Goal: Task Accomplishment & Management: Use online tool/utility

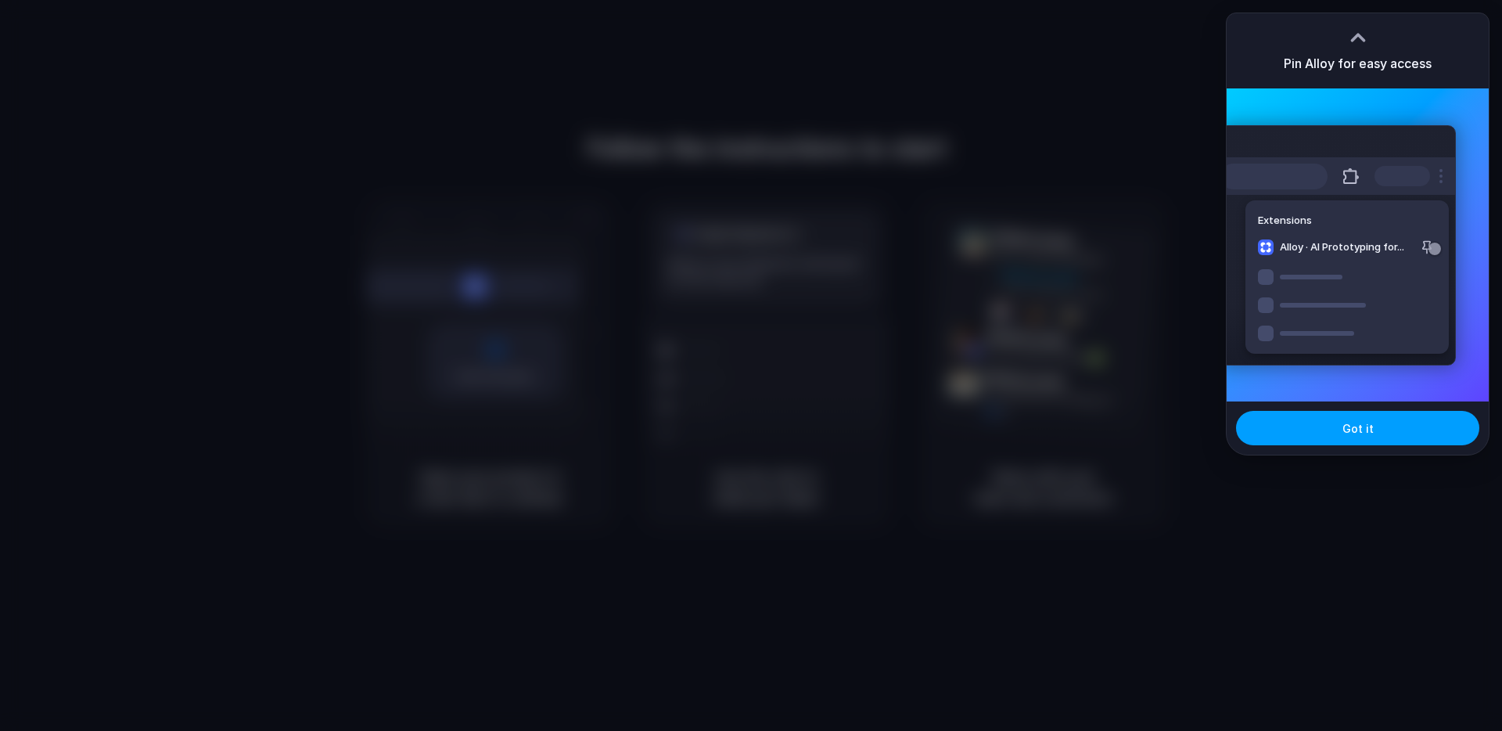
click at [1327, 422] on button "Got it" at bounding box center [1357, 428] width 243 height 34
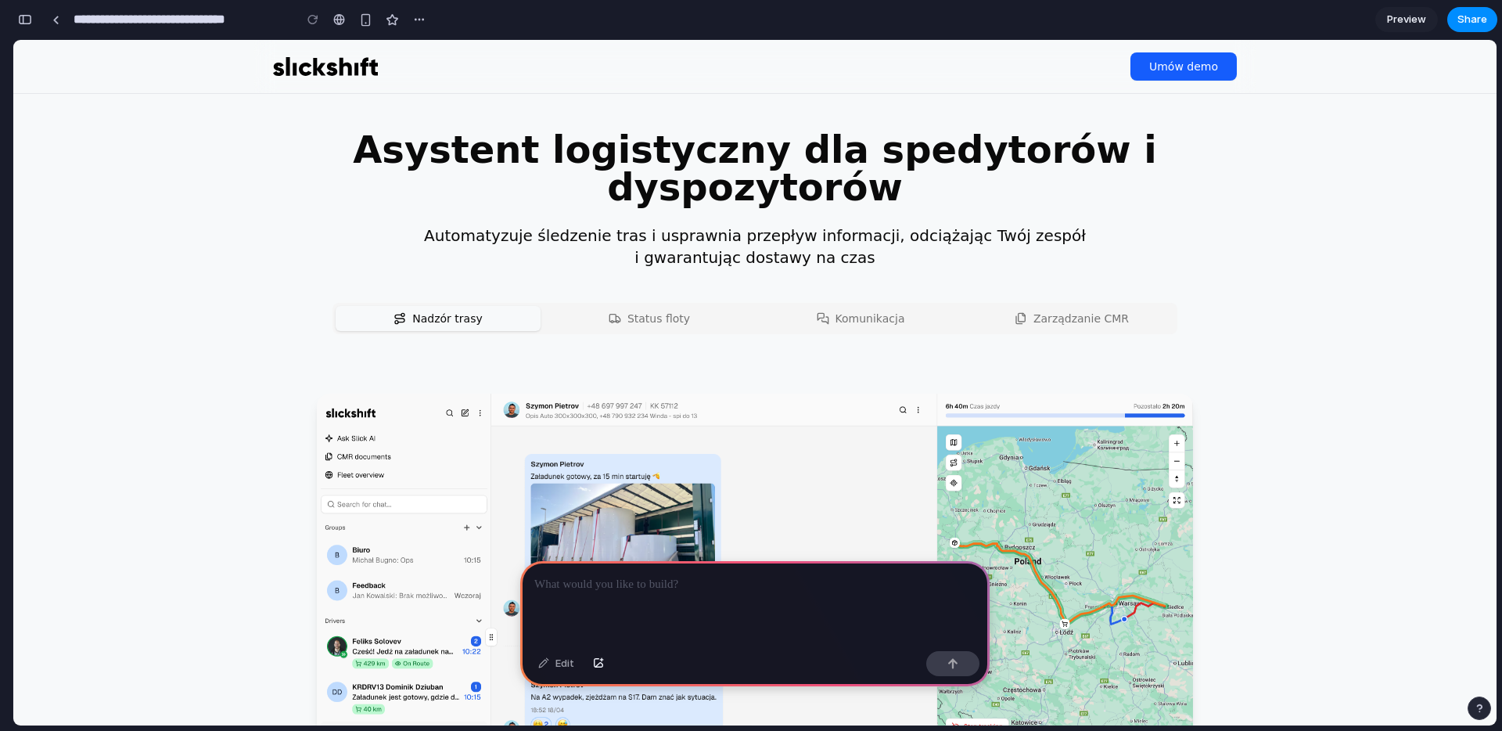
scroll to position [38, 0]
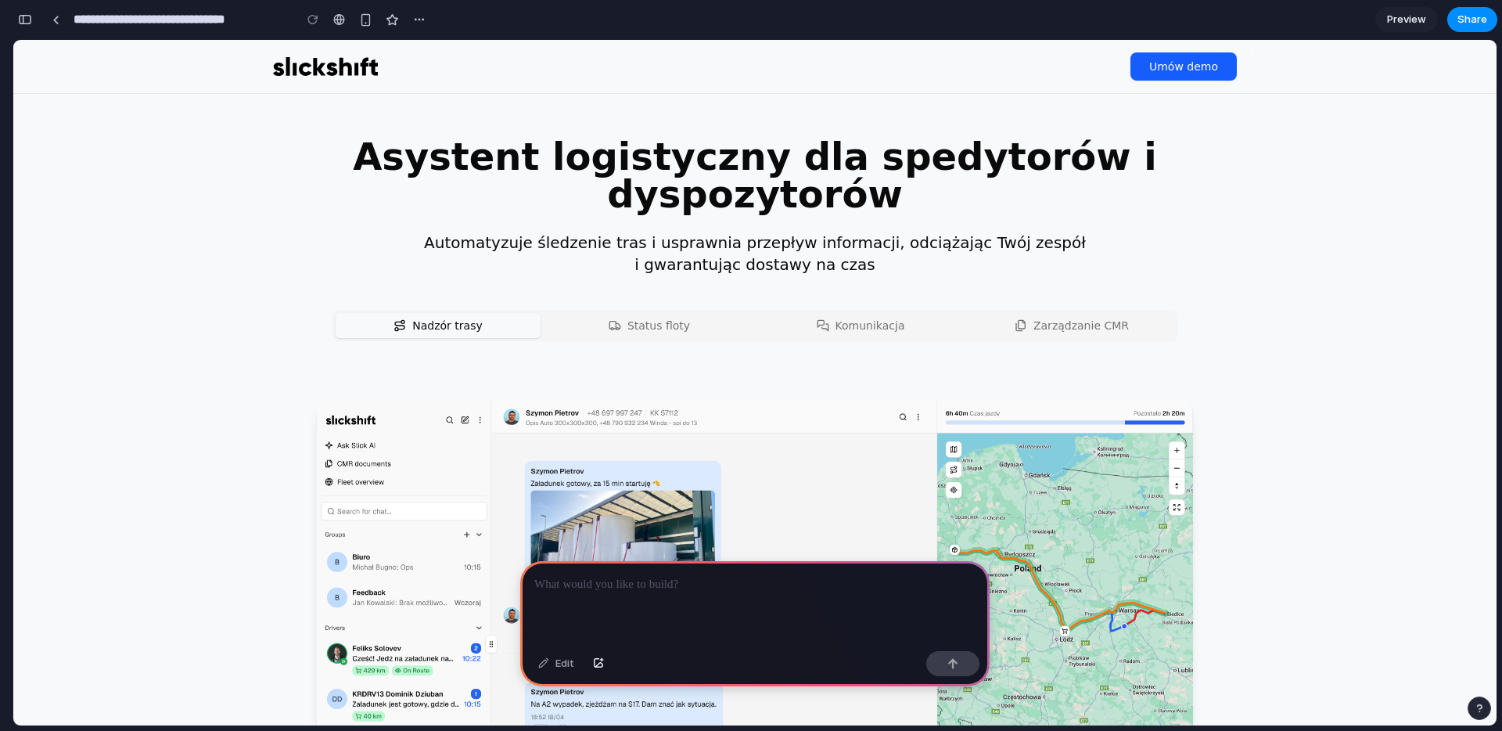
click at [681, 327] on span "Status floty" at bounding box center [658, 326] width 63 height 16
click at [648, 324] on span "Status floty" at bounding box center [658, 326] width 63 height 16
click at [508, 331] on link "Nadzór trasy" at bounding box center [438, 325] width 205 height 25
click at [619, 331] on icon at bounding box center [615, 325] width 13 height 13
click at [625, 594] on div at bounding box center [754, 603] width 469 height 84
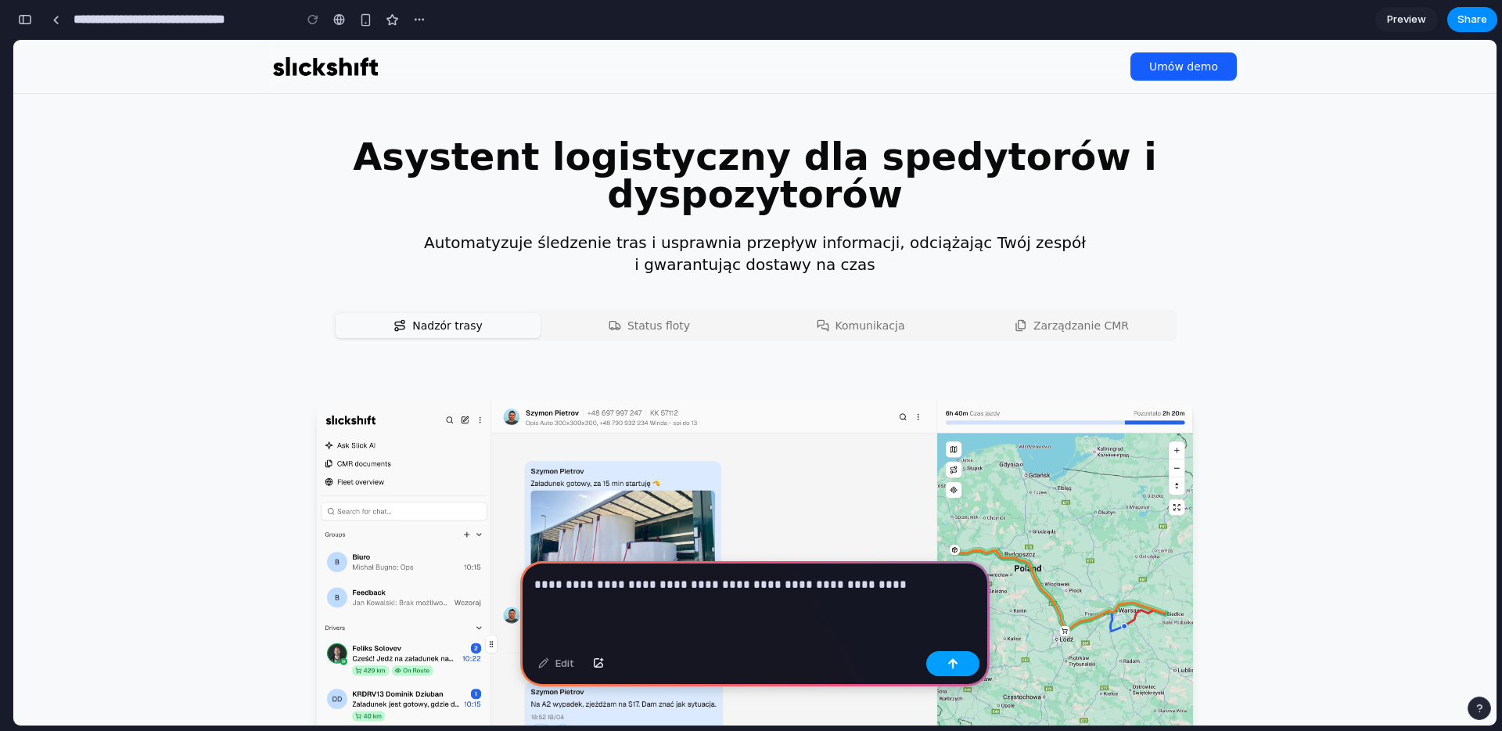
click at [958, 671] on button "button" at bounding box center [952, 663] width 53 height 25
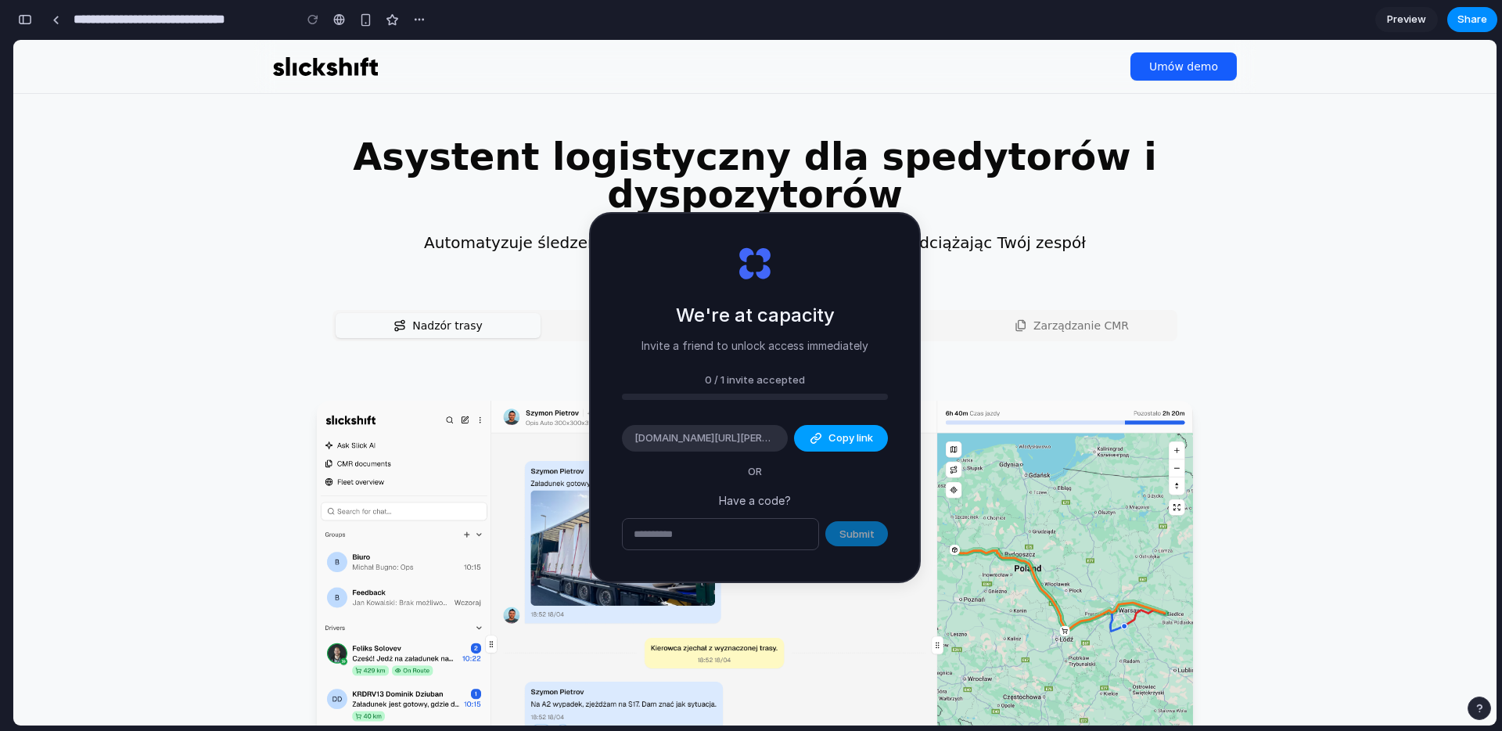
click at [803, 439] on button "Copy link" at bounding box center [841, 438] width 94 height 27
click at [775, 505] on p "Have a code?" at bounding box center [755, 500] width 266 height 16
click at [832, 312] on h2 "We're at capacity" at bounding box center [755, 315] width 159 height 28
click at [758, 379] on div "0 / 1 invite accepted" at bounding box center [755, 380] width 266 height 16
click at [871, 548] on div "Submit" at bounding box center [755, 534] width 266 height 33
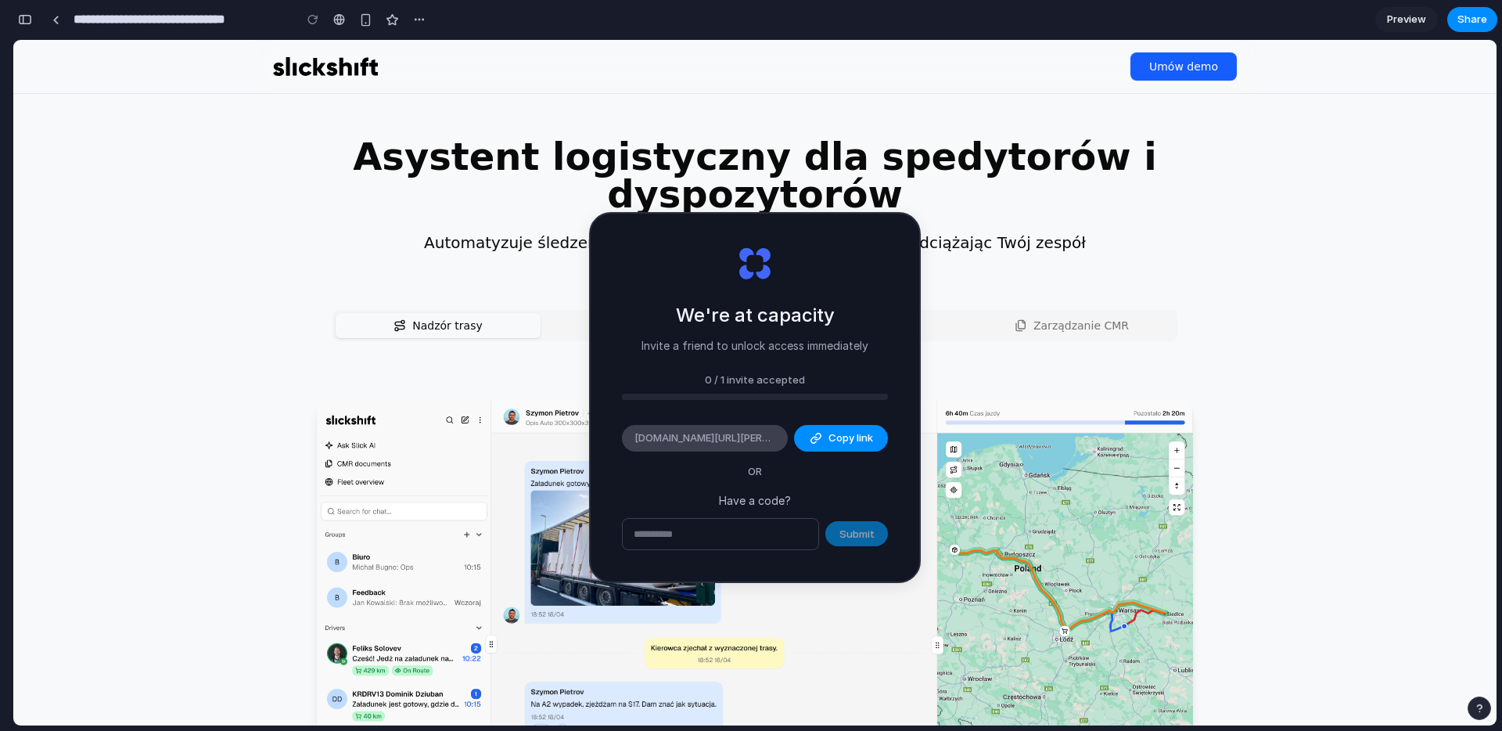
click at [714, 443] on span "[DOMAIN_NAME][URL][PERSON_NAME]" at bounding box center [704, 438] width 141 height 16
click at [788, 466] on div "We're at capacity Invite a friend to unlock access immediately 0 / 1 invite acc…" at bounding box center [755, 398] width 329 height 368
click at [1081, 286] on section "Asystent logistyczny dla spedytorów i dyspozytorów Automatyzuje śledzenie tras …" at bounding box center [754, 232] width 901 height 288
click at [749, 540] on input "text" at bounding box center [721, 534] width 196 height 31
type input "*"
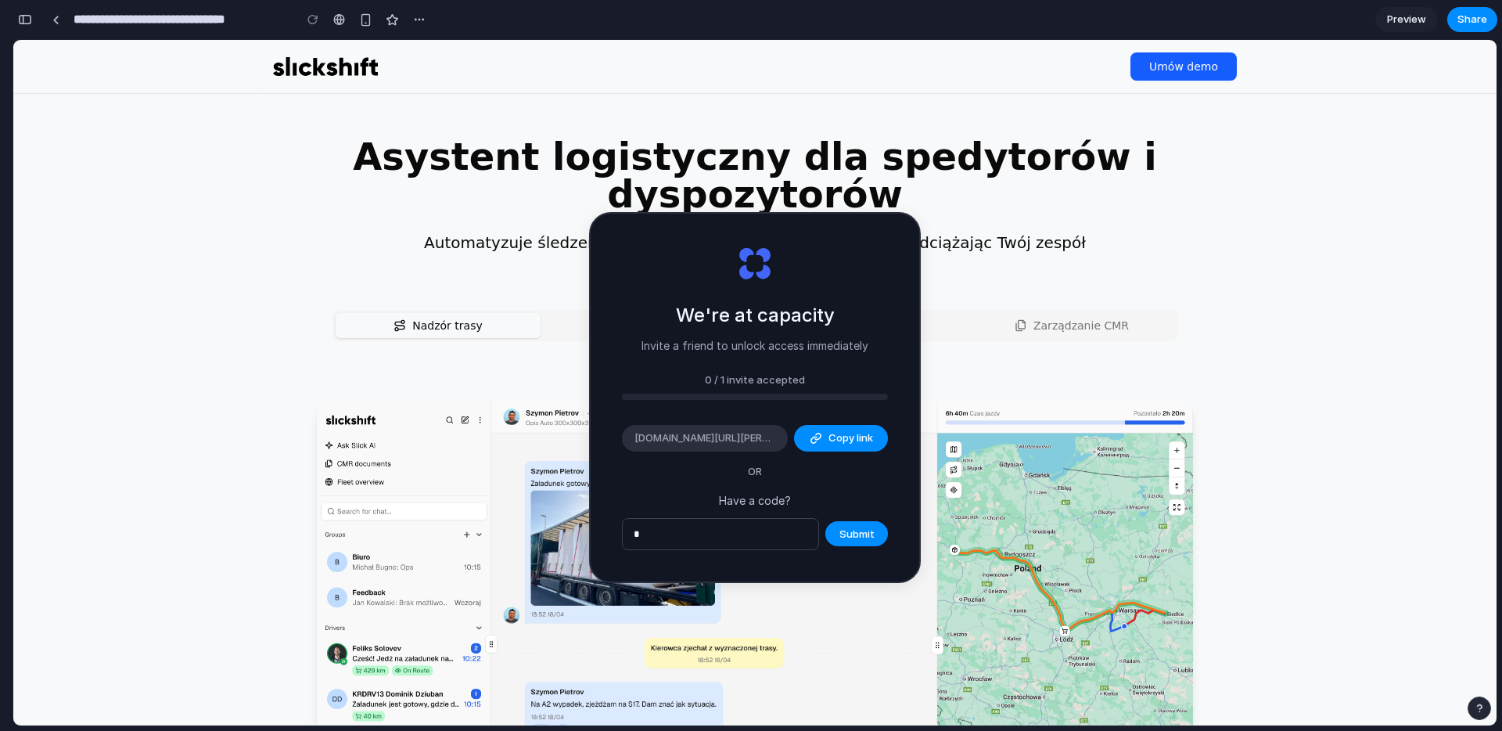
click at [745, 509] on div "Have a code? * Submit" at bounding box center [755, 521] width 266 height 59
click at [745, 505] on p "Have a code?" at bounding box center [755, 500] width 266 height 16
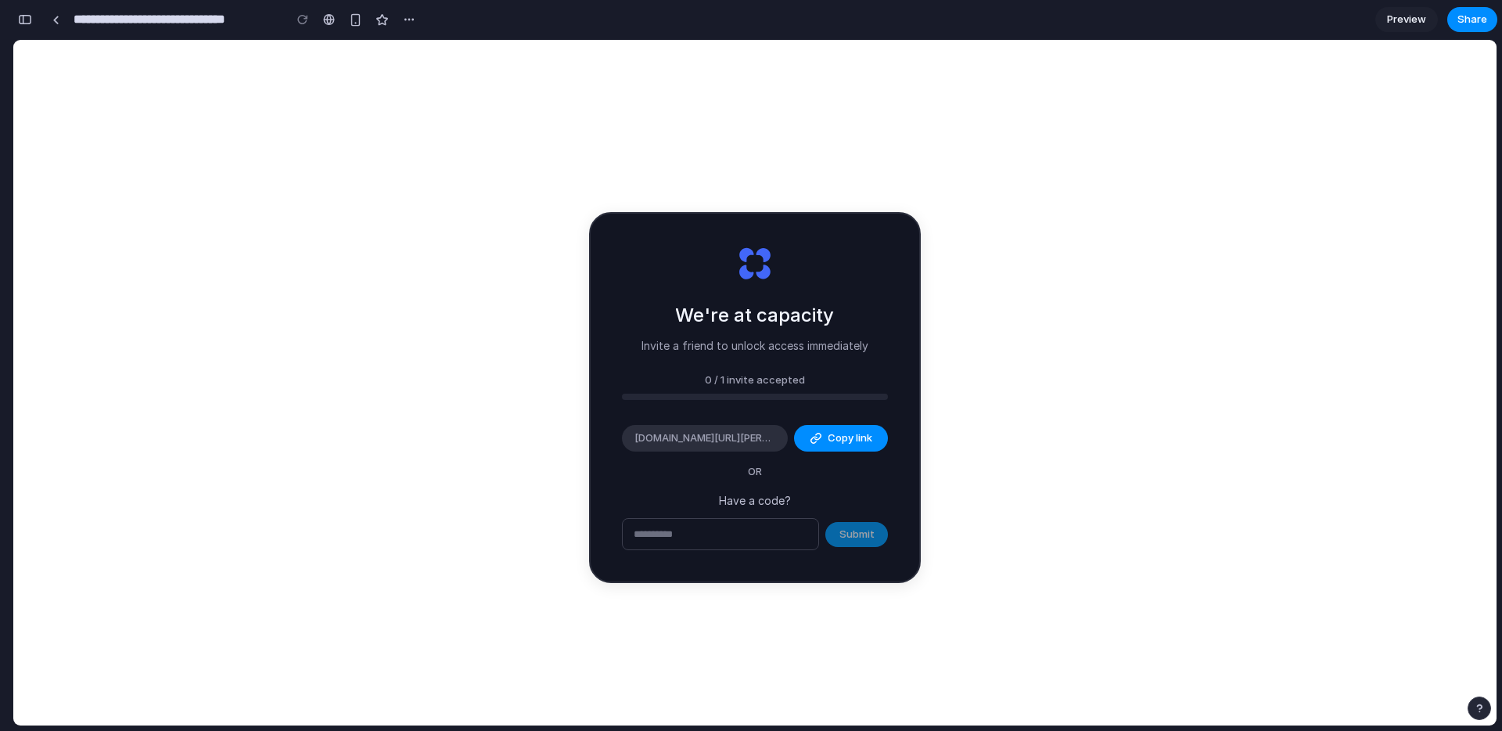
type input "**********"
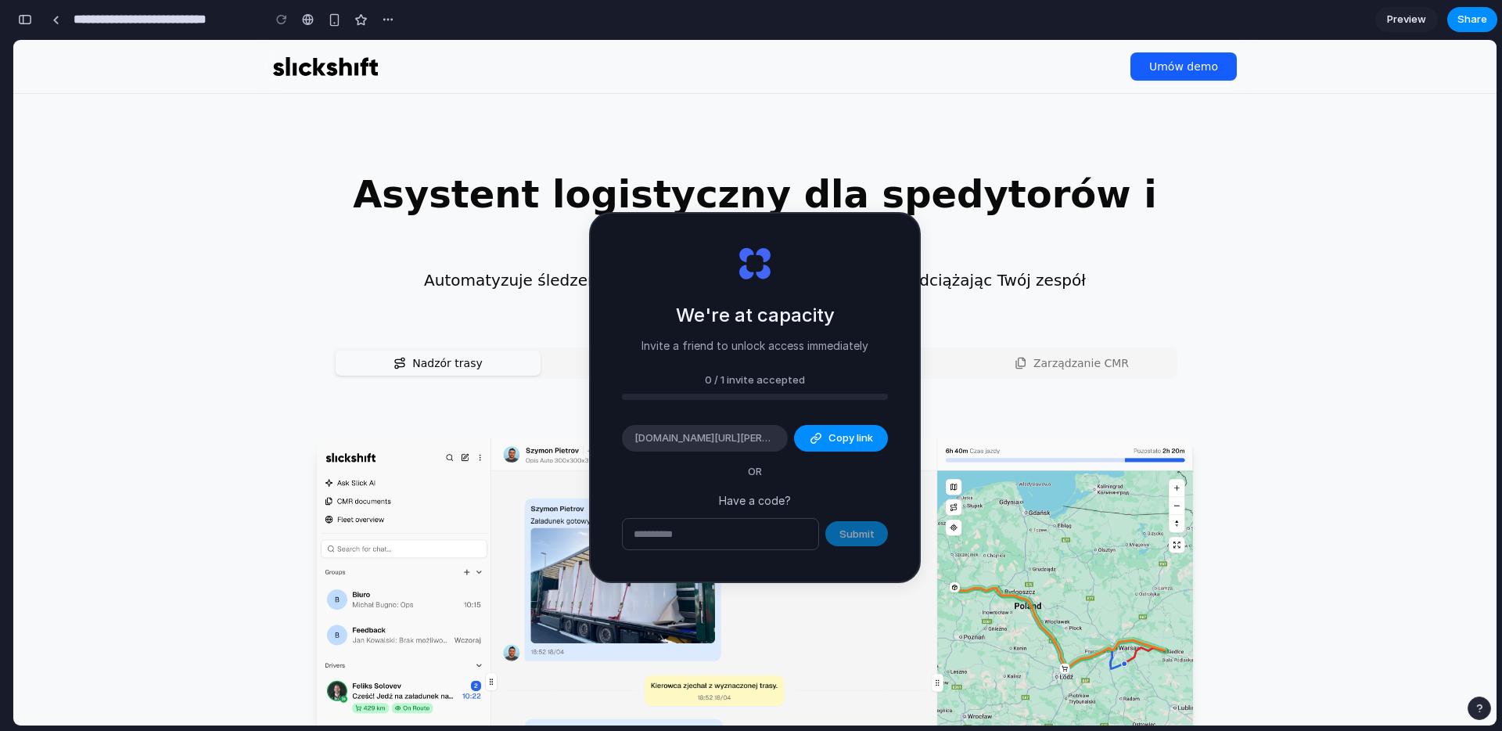
drag, startPoint x: 663, startPoint y: 311, endPoint x: 850, endPoint y: 347, distance: 191.0
click at [850, 347] on div "We're at capacity Invite a friend to unlock access immediately" at bounding box center [754, 327] width 227 height 52
drag, startPoint x: 865, startPoint y: 351, endPoint x: 688, endPoint y: 314, distance: 181.5
click at [688, 314] on div "We're at capacity Invite a friend to unlock access immediately" at bounding box center [754, 327] width 227 height 52
click at [56, 21] on div at bounding box center [55, 20] width 7 height 9
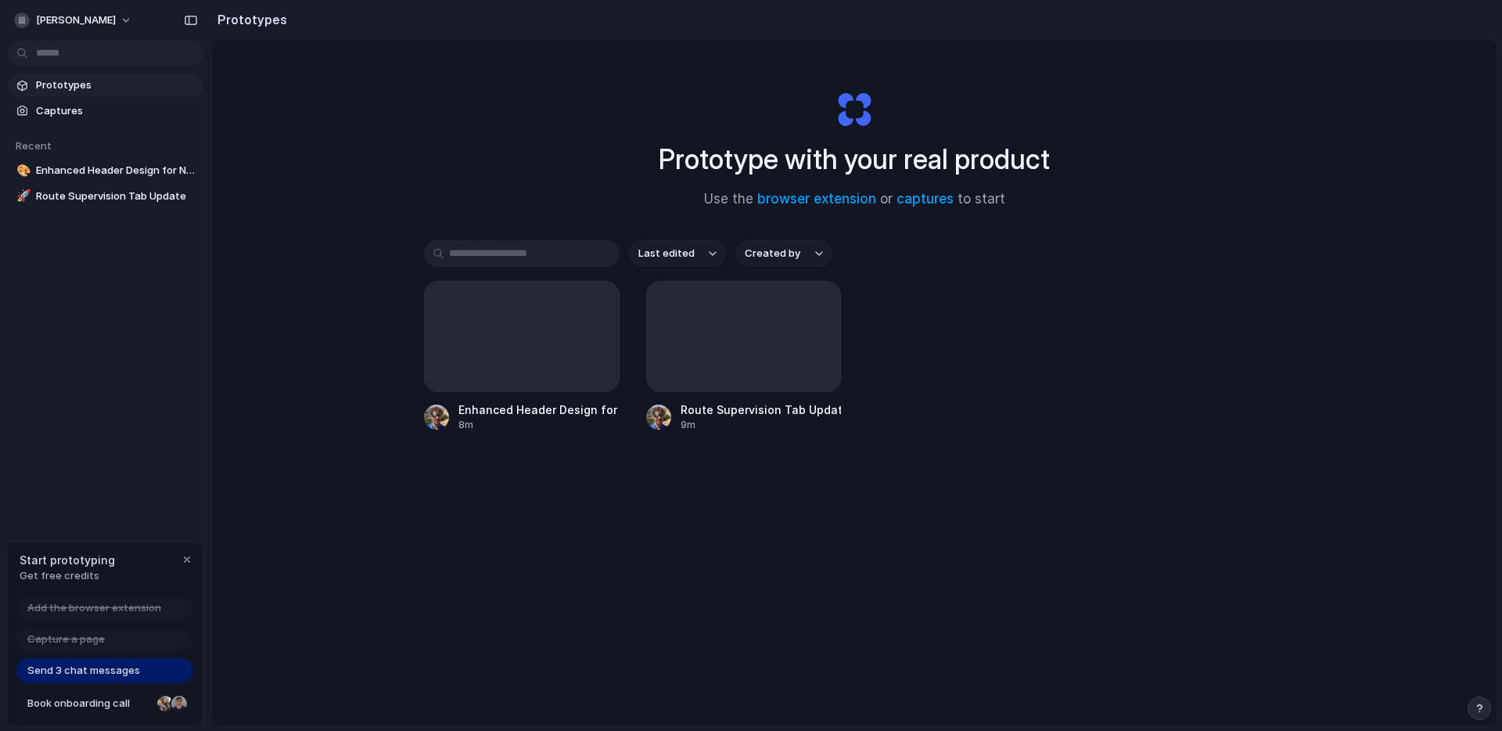
click at [102, 671] on span "Send 3 chat messages" at bounding box center [83, 671] width 113 height 16
click at [94, 671] on span "Send 3 chat messages" at bounding box center [83, 671] width 113 height 16
click at [116, 13] on span "[PERSON_NAME]" at bounding box center [76, 21] width 80 height 16
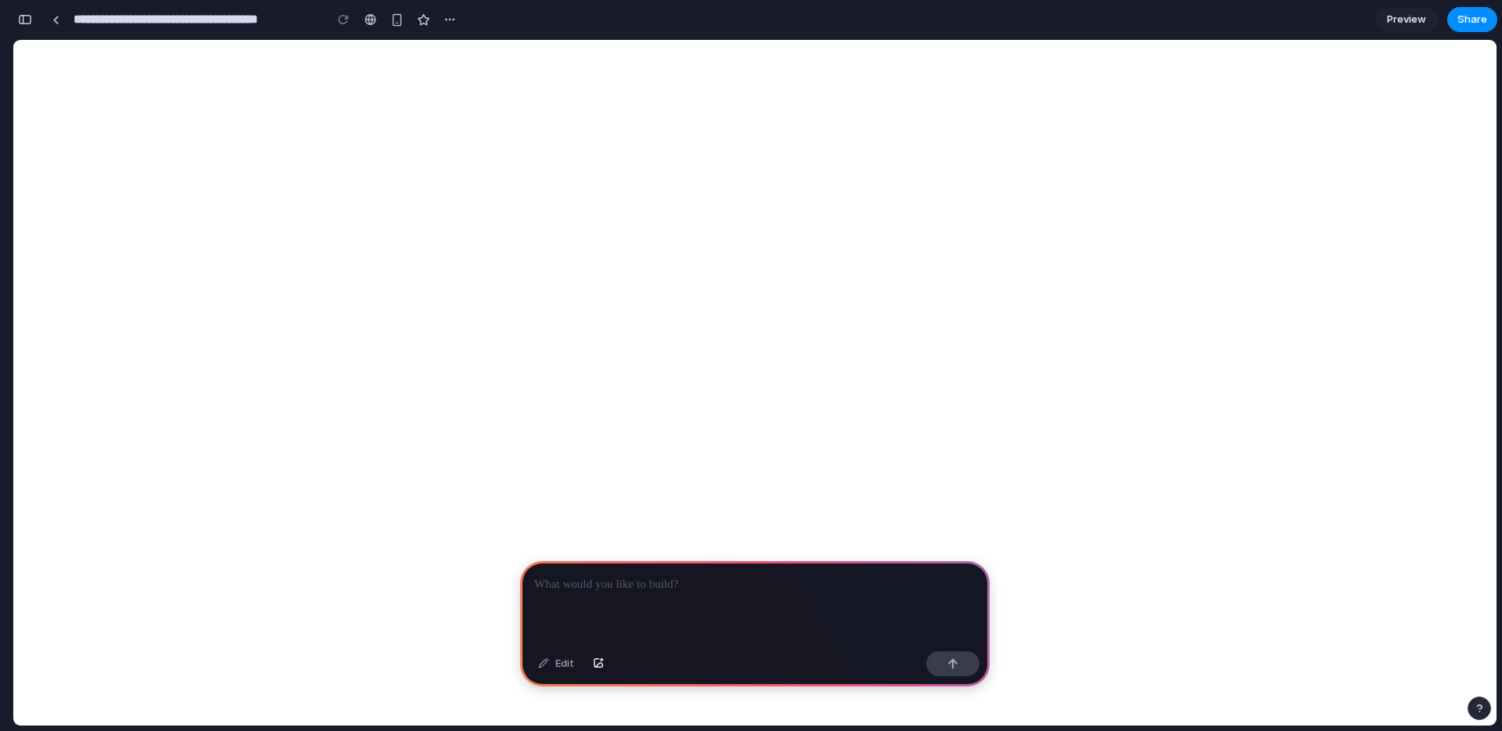
click at [716, 587] on p at bounding box center [754, 584] width 441 height 19
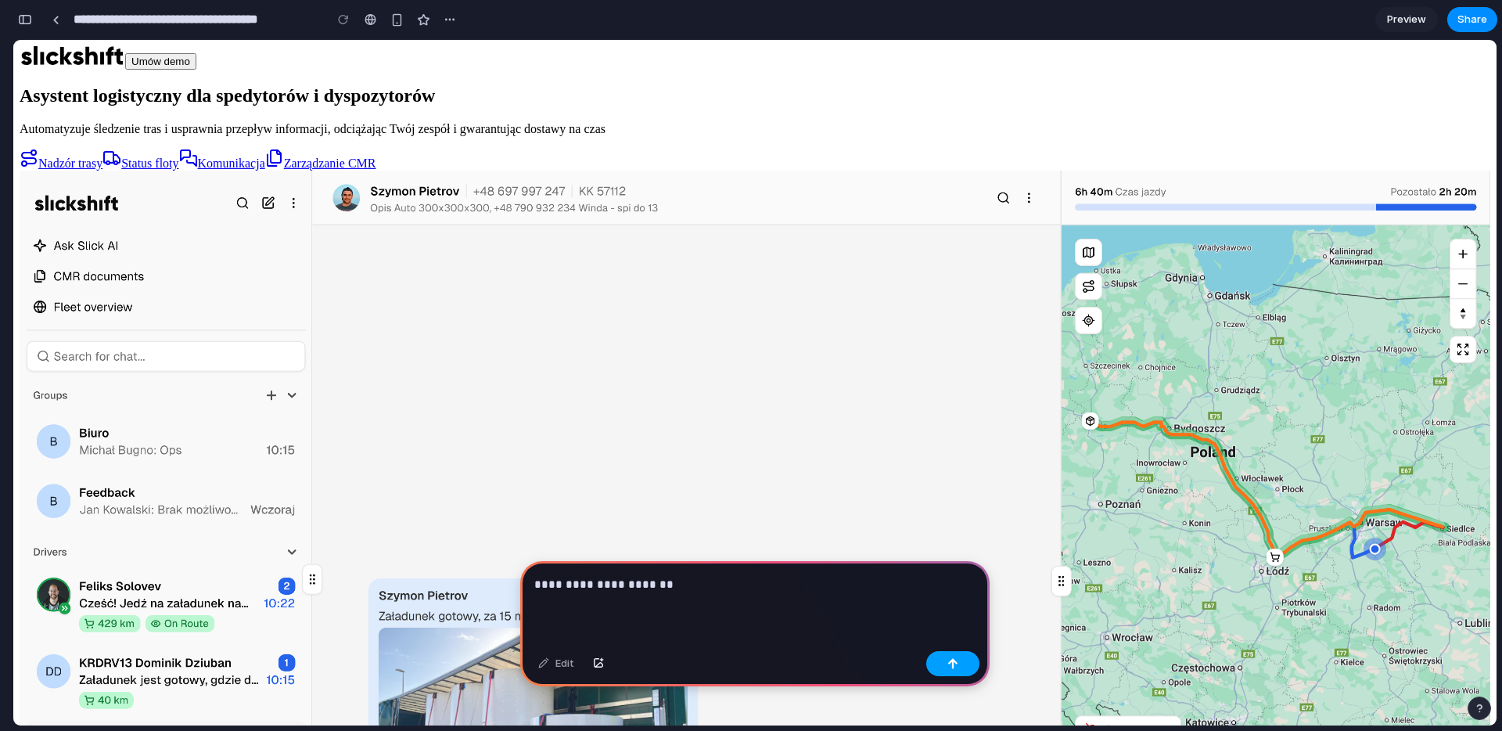
click at [943, 662] on button "button" at bounding box center [952, 663] width 53 height 25
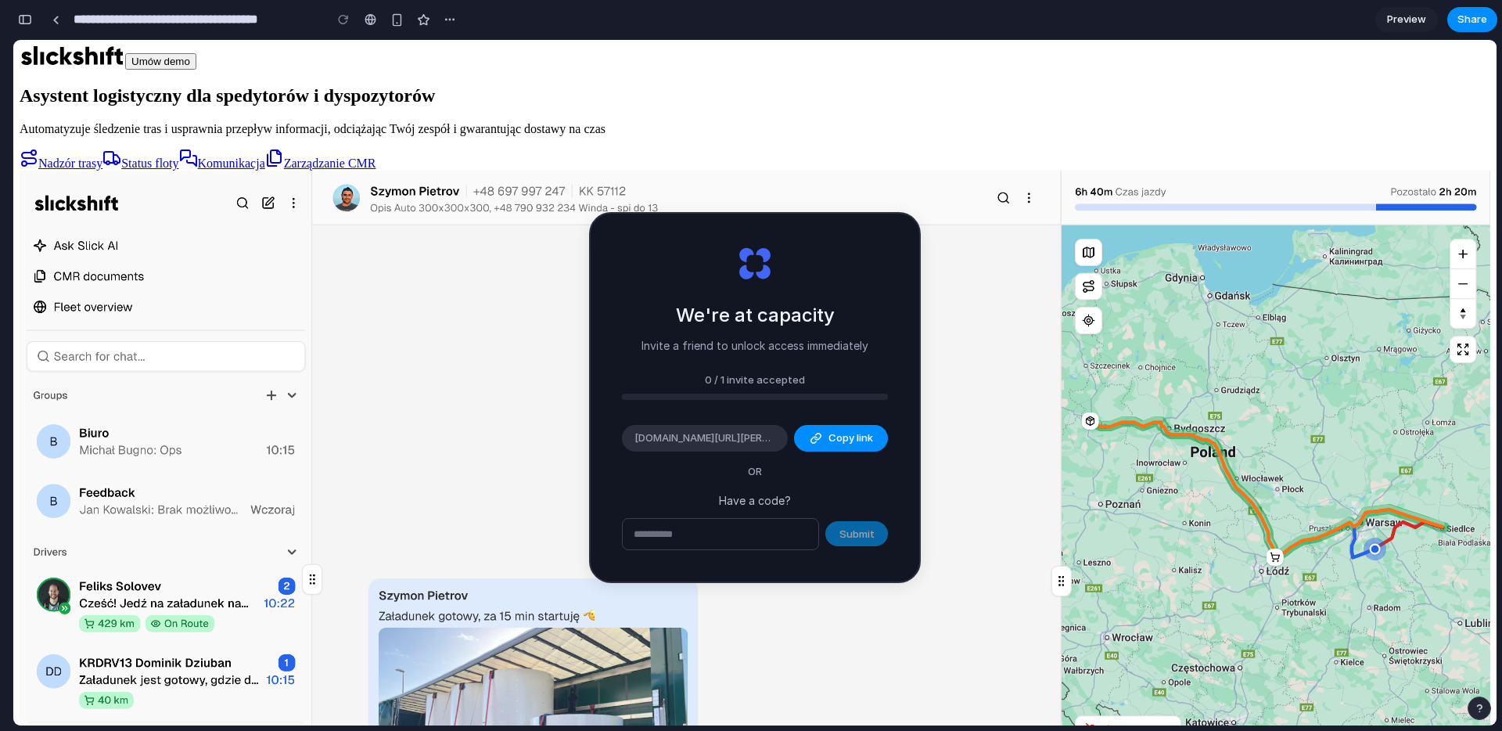
type input "**********"
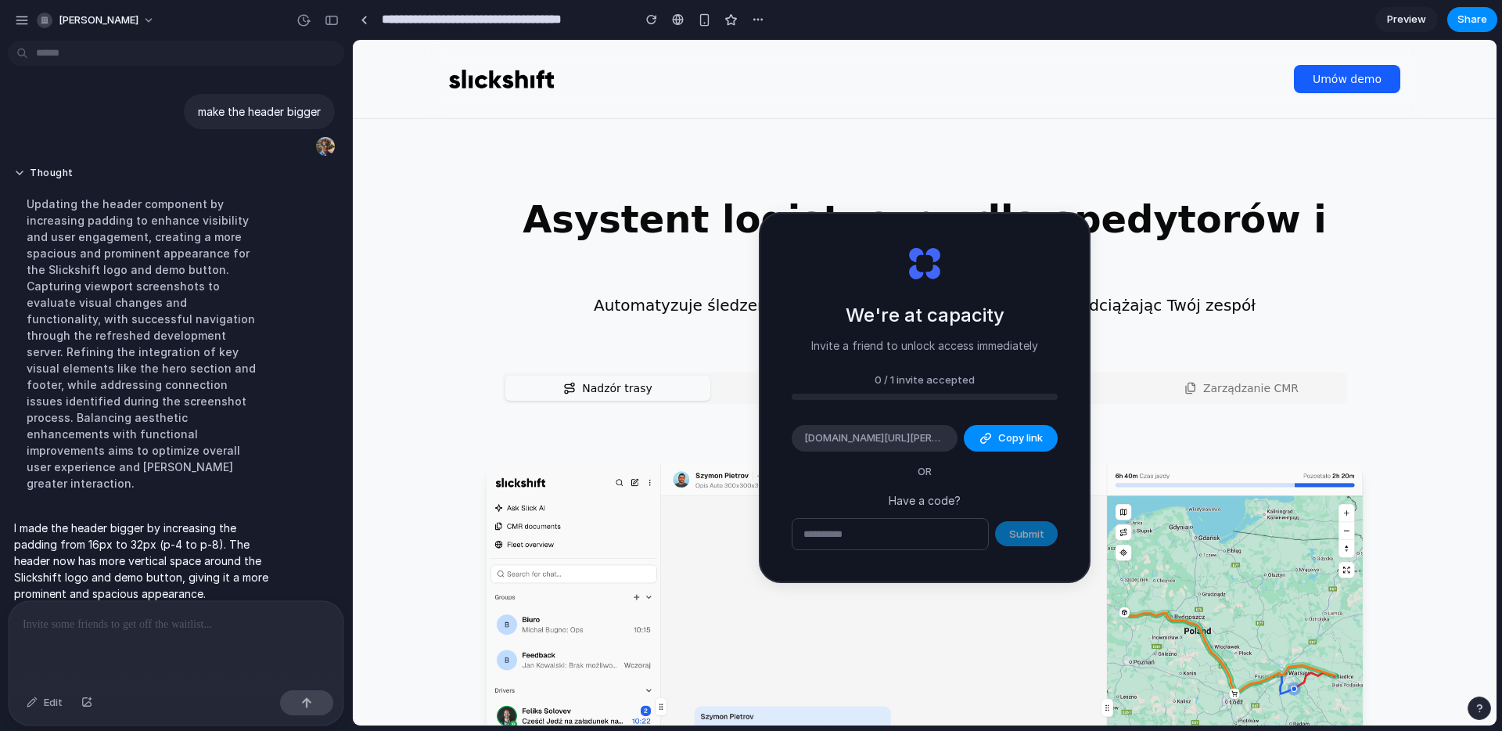
click at [871, 250] on div "We're at capacity Invite a friend to unlock access immediately 0 / 1 invite acc…" at bounding box center [924, 398] width 329 height 368
